Goal: Transaction & Acquisition: Subscribe to service/newsletter

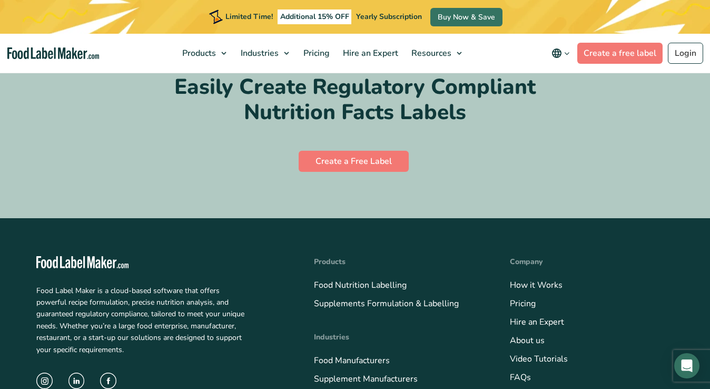
scroll to position [4670, 0]
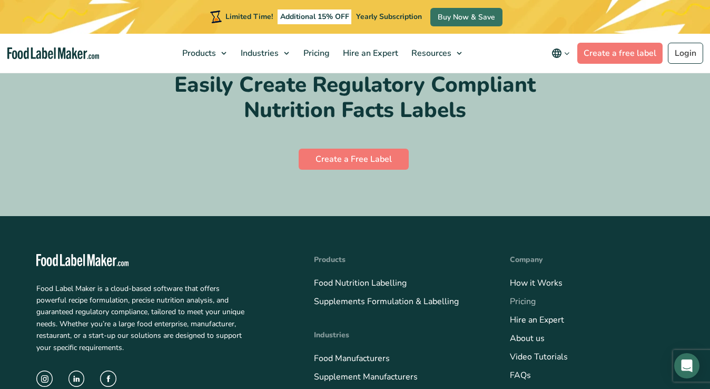
click at [521, 296] on link "Pricing" at bounding box center [523, 302] width 26 height 12
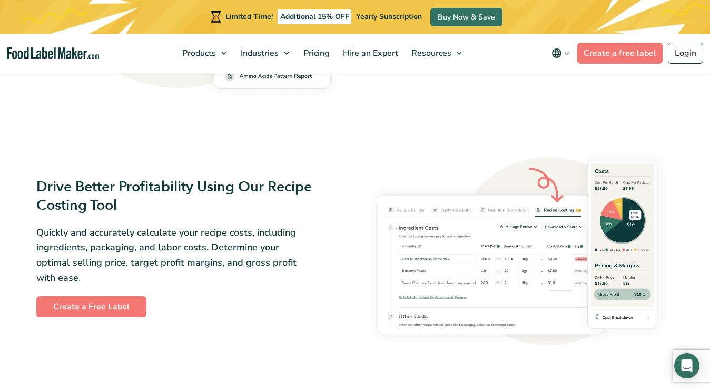
scroll to position [1600, 0]
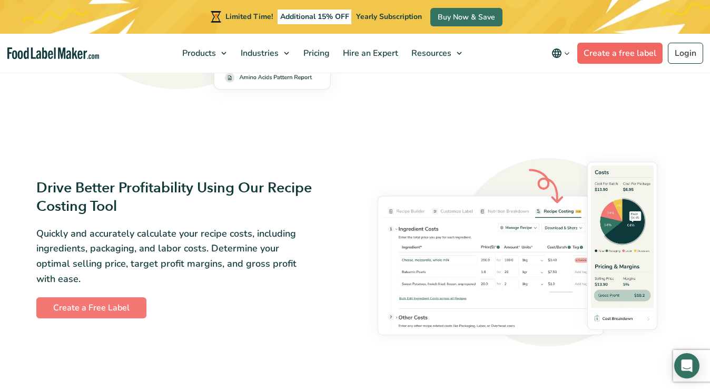
click at [627, 52] on link "Create a free label" at bounding box center [620, 53] width 85 height 21
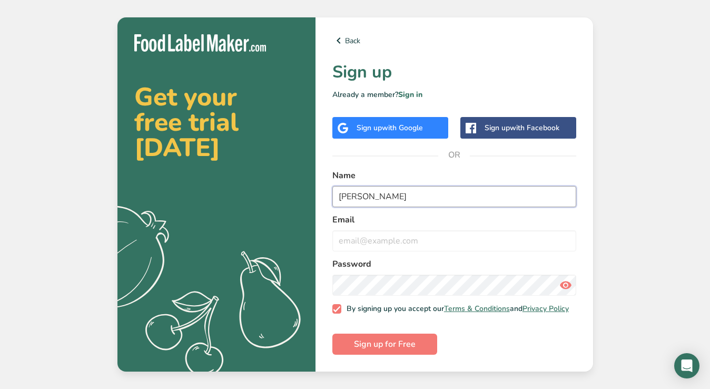
type input "Susan Chu"
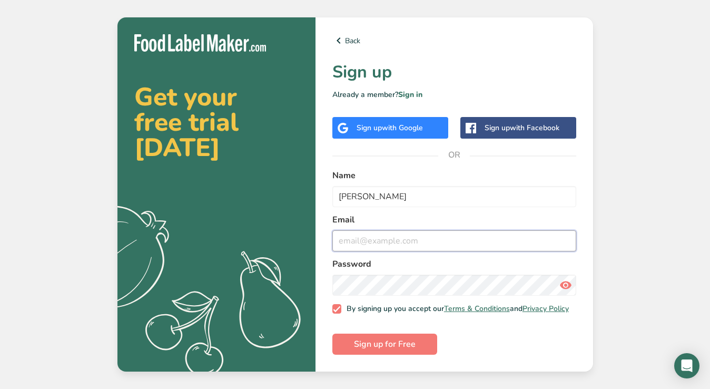
click at [364, 233] on input "email" at bounding box center [455, 240] width 244 height 21
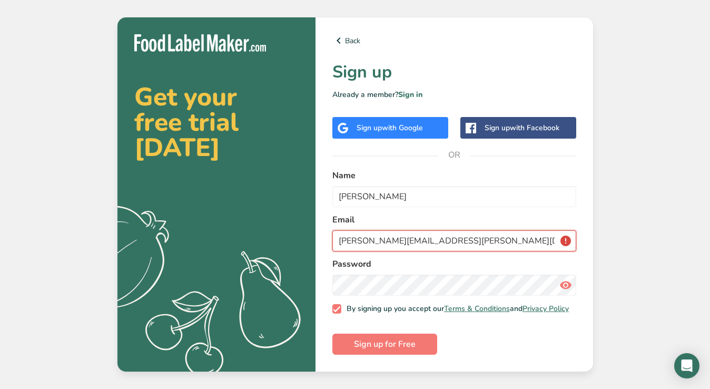
type input "susan.kk.chu@gmail.com"
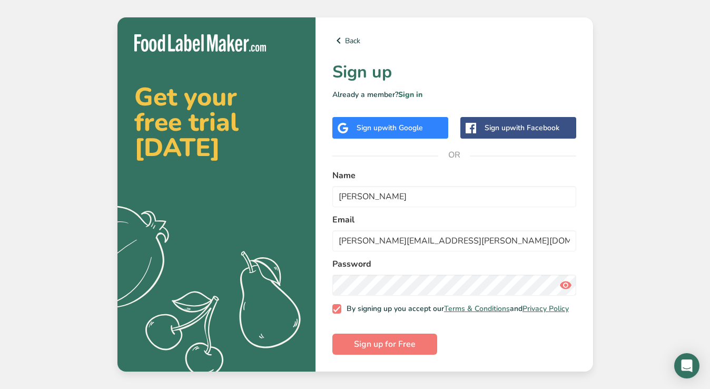
click at [568, 280] on icon at bounding box center [566, 285] width 13 height 19
click at [380, 349] on span "Sign up for Free" at bounding box center [385, 344] width 62 height 13
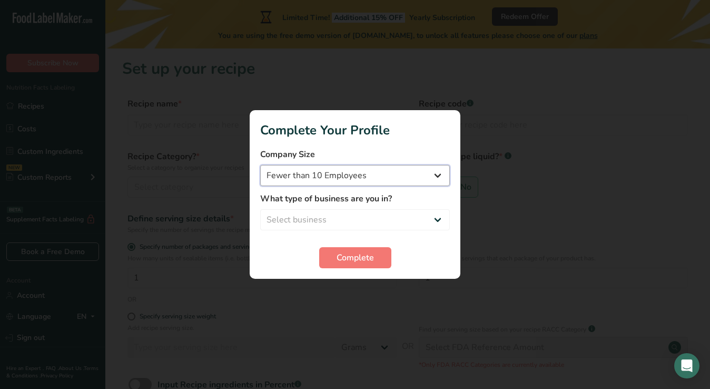
select select "2"
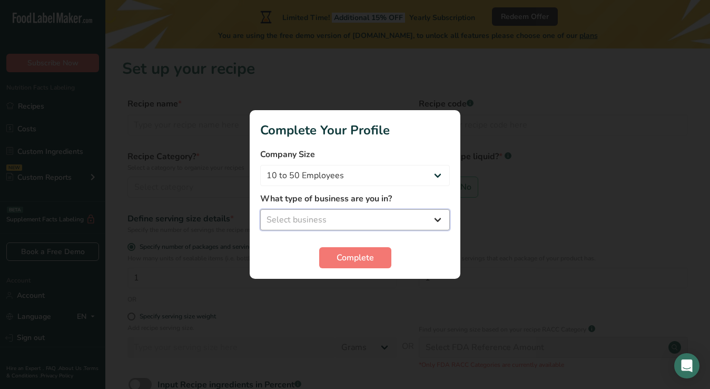
select select "1"
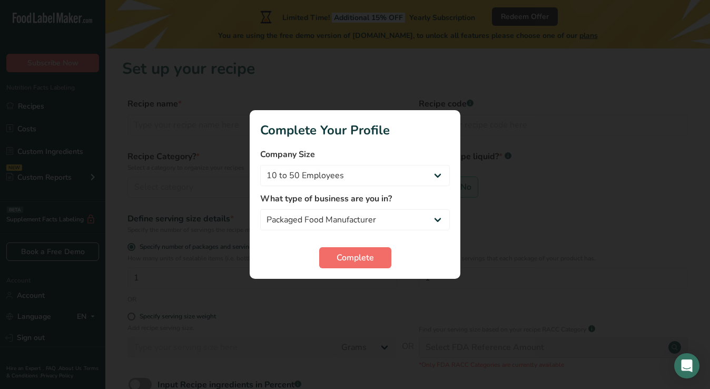
click at [367, 256] on span "Complete" at bounding box center [355, 257] width 37 height 13
